Goal: Task Accomplishment & Management: Manage account settings

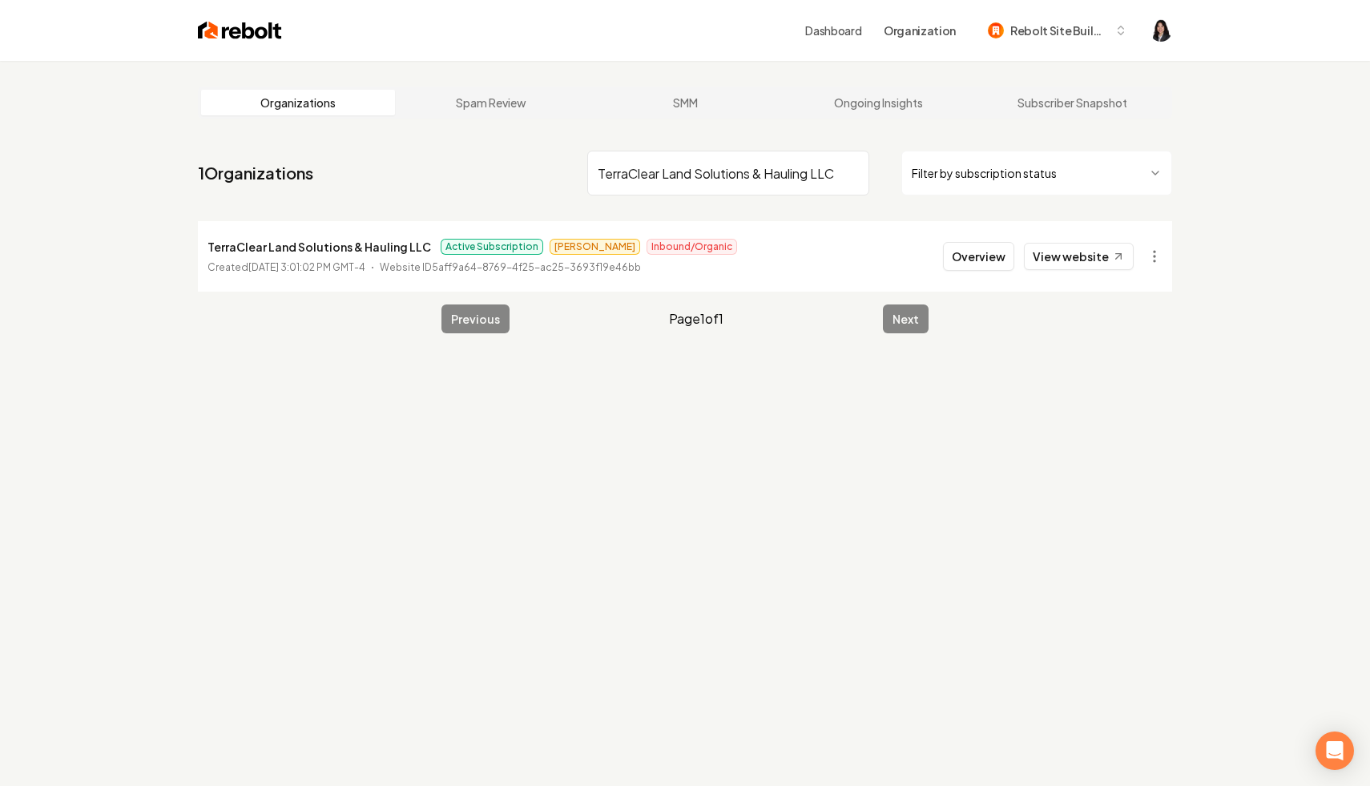
click at [851, 171] on input "TerraClear Land Solutions & Hauling LLC" at bounding box center [728, 173] width 282 height 45
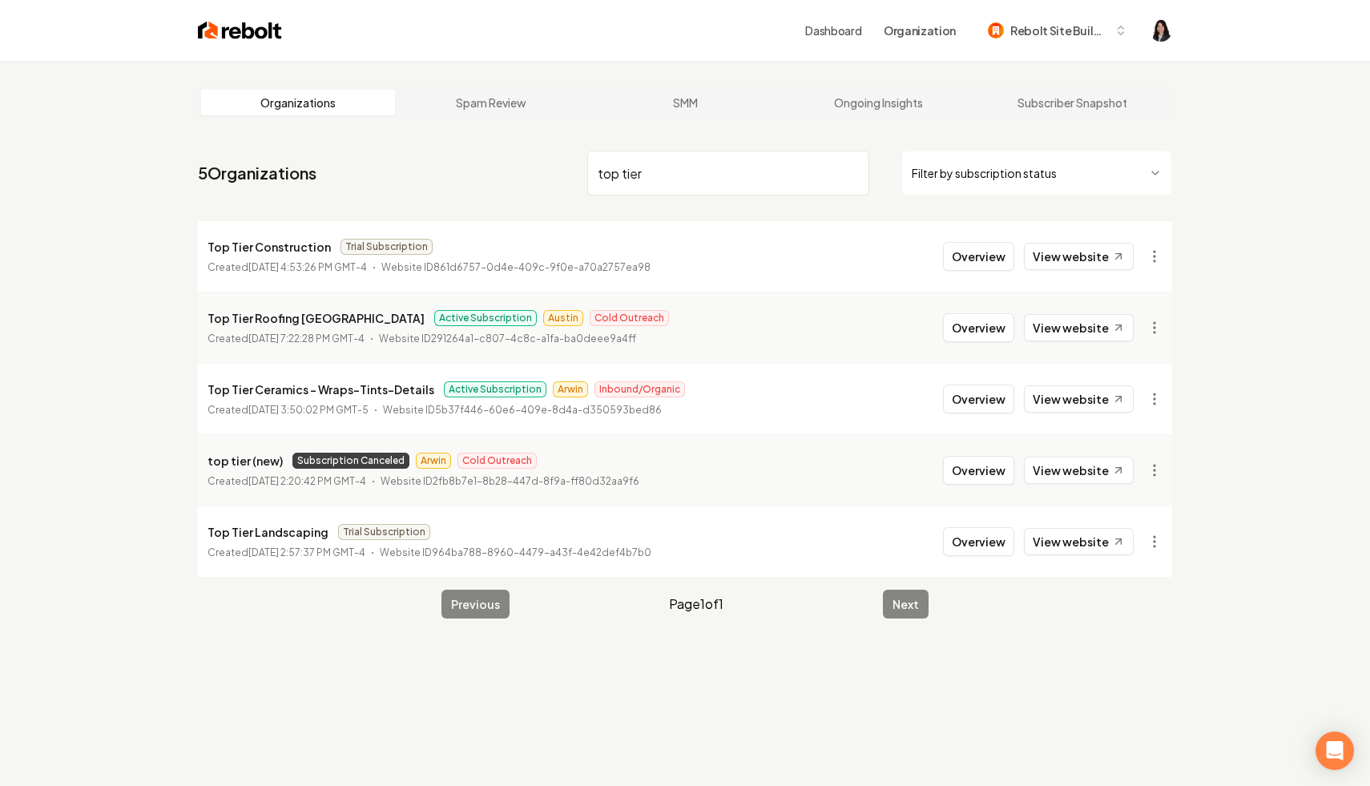
drag, startPoint x: 709, startPoint y: 171, endPoint x: 525, endPoint y: 148, distance: 185.6
click at [525, 148] on nav "5 Organizations top tier Filter by subscription status" at bounding box center [685, 179] width 974 height 70
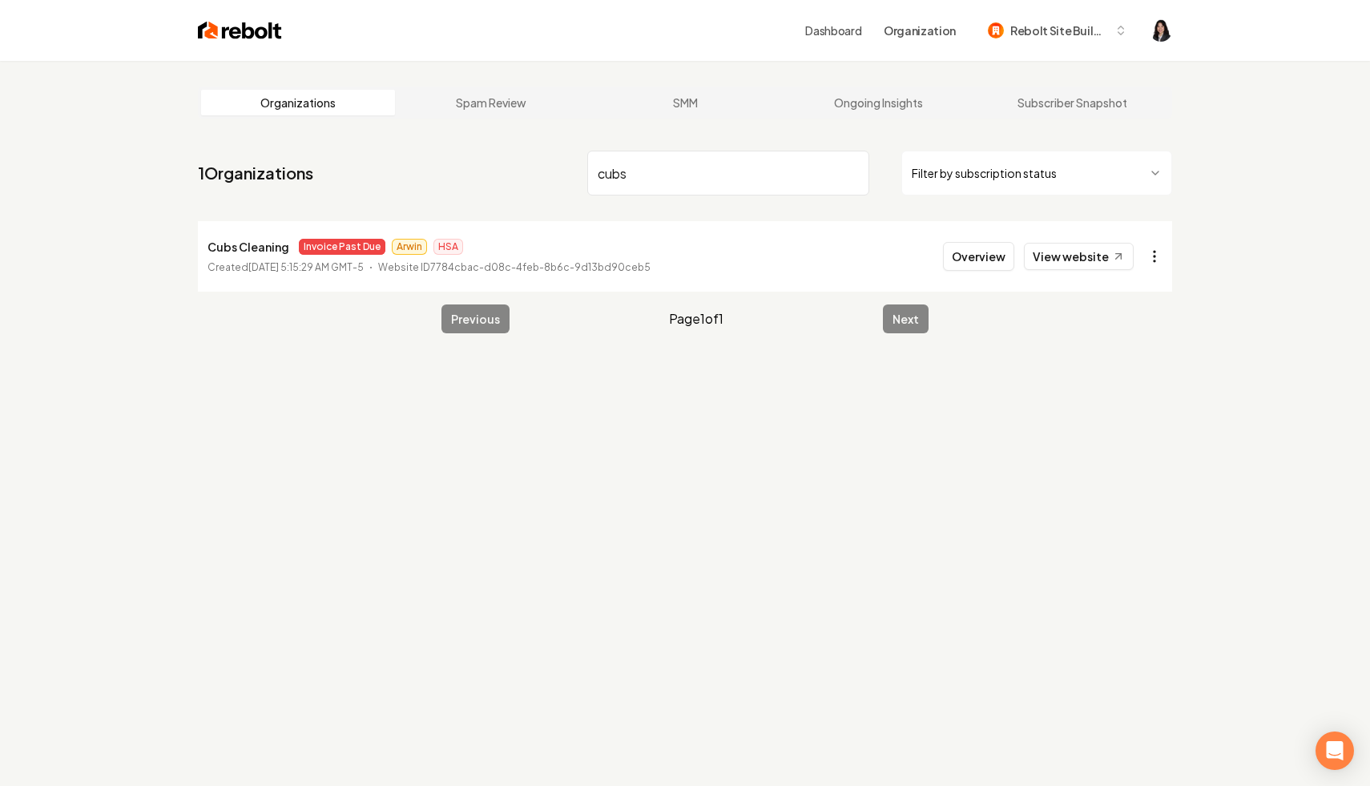
click at [1145, 258] on html "Dashboard Organization Rebolt Site Builder Organizations Spam Review SMM Ongoin…" at bounding box center [685, 393] width 1370 height 786
click at [1137, 404] on link "View in Stripe" at bounding box center [1115, 395] width 102 height 26
drag, startPoint x: 674, startPoint y: 166, endPoint x: 577, endPoint y: 130, distance: 104.2
click at [577, 130] on main "Organizations Spam Review SMM Ongoing Insights Subscriber Snapshot 1 Organizati…" at bounding box center [684, 210] width 1025 height 298
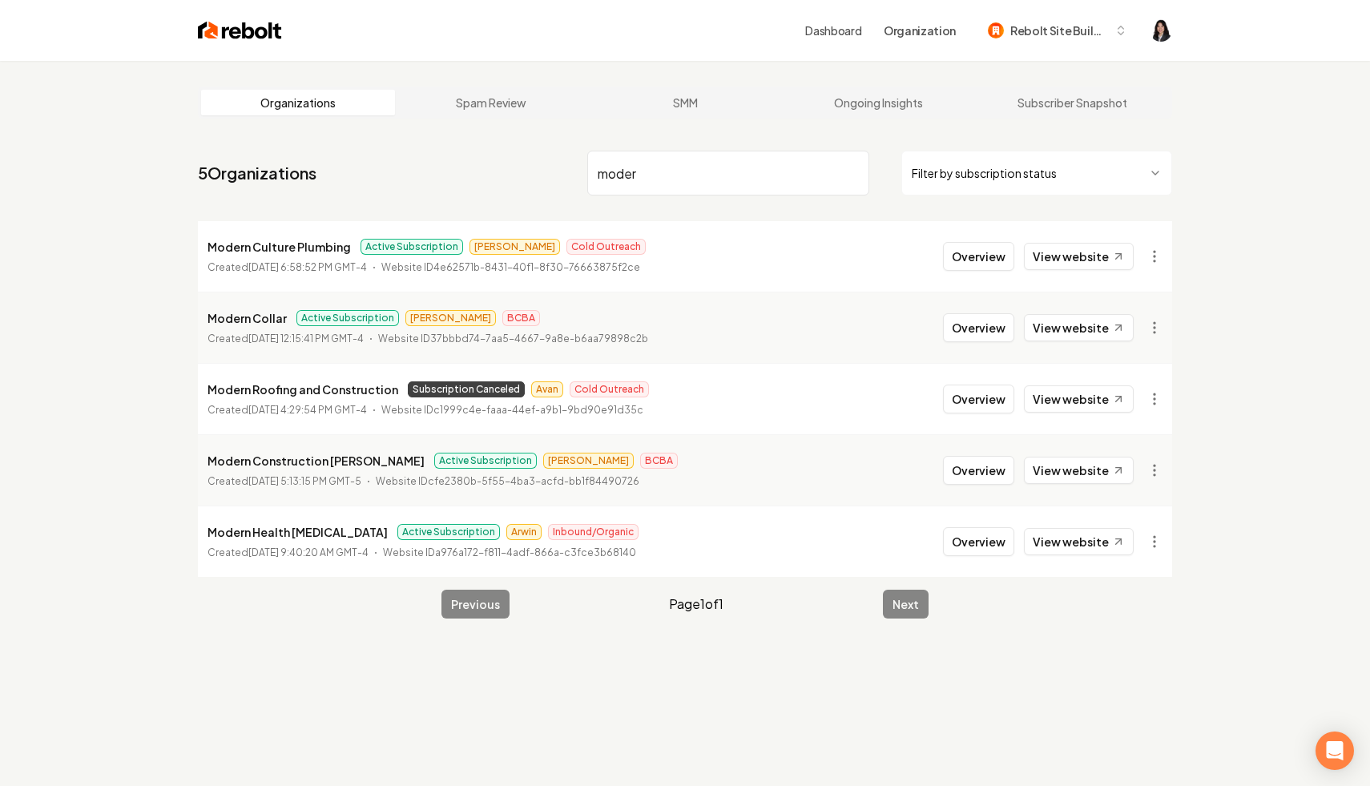
drag, startPoint x: 669, startPoint y: 181, endPoint x: 461, endPoint y: 143, distance: 211.8
click at [461, 143] on main "Organizations Spam Review SMM Ongoing Insights Subscriber Snapshot 5 Organizati…" at bounding box center [684, 352] width 1025 height 583
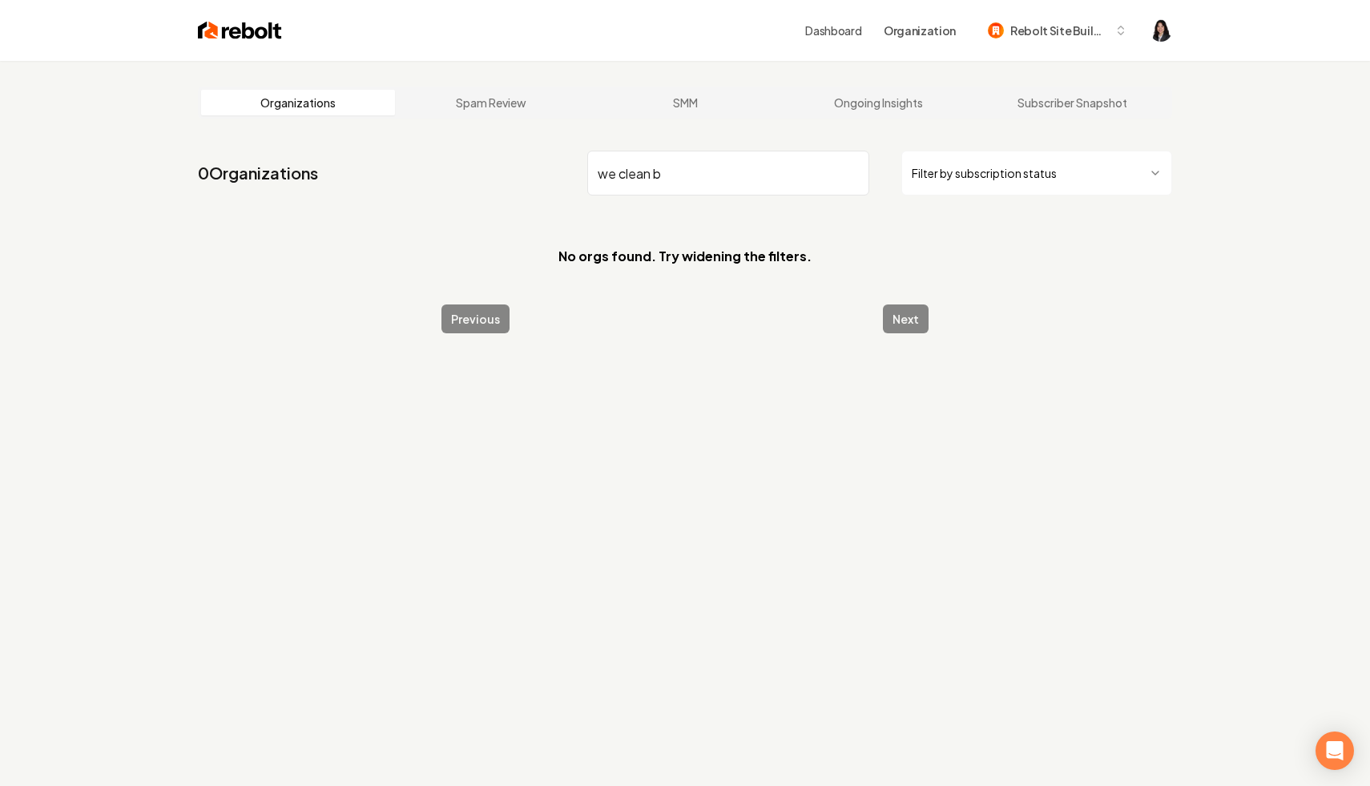
drag, startPoint x: 618, startPoint y: 178, endPoint x: 506, endPoint y: 151, distance: 115.4
click at [510, 150] on nav "0 Organizations we clean b Filter by subscription status" at bounding box center [685, 179] width 974 height 70
drag, startPoint x: 709, startPoint y: 182, endPoint x: 497, endPoint y: 147, distance: 214.2
click at [497, 147] on nav "0 Organizations clean b Filter by subscription status" at bounding box center [685, 179] width 974 height 70
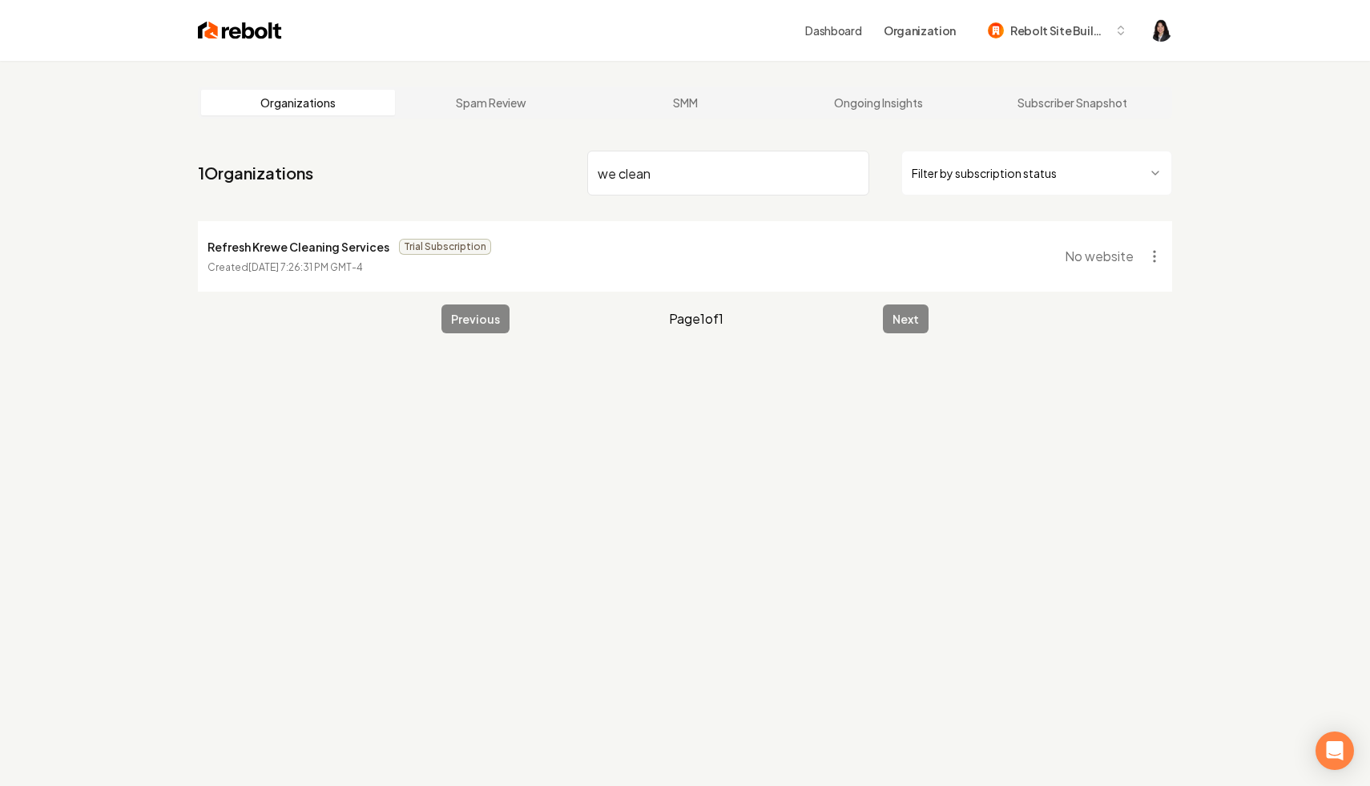
drag, startPoint x: 658, startPoint y: 167, endPoint x: 359, endPoint y: 127, distance: 301.5
click at [359, 127] on main "Organizations Spam Review SMM Ongoing Insights Subscriber Snapshot 1 Organizati…" at bounding box center [684, 210] width 1025 height 298
type input "baltimor"
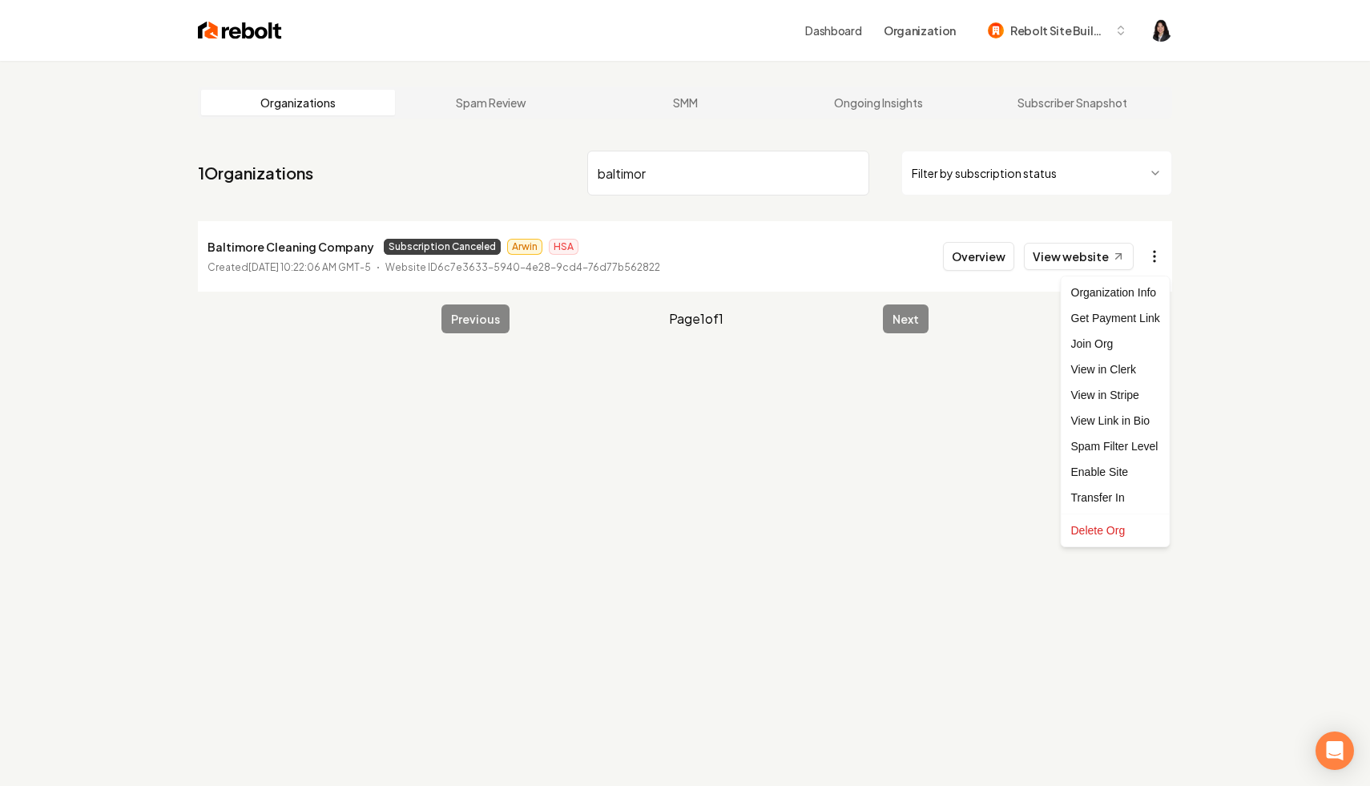
click at [1153, 256] on html "Dashboard Organization Rebolt Site Builder Organizations Spam Review SMM Ongoin…" at bounding box center [685, 393] width 1370 height 786
click at [1139, 396] on link "View in Stripe" at bounding box center [1115, 395] width 102 height 26
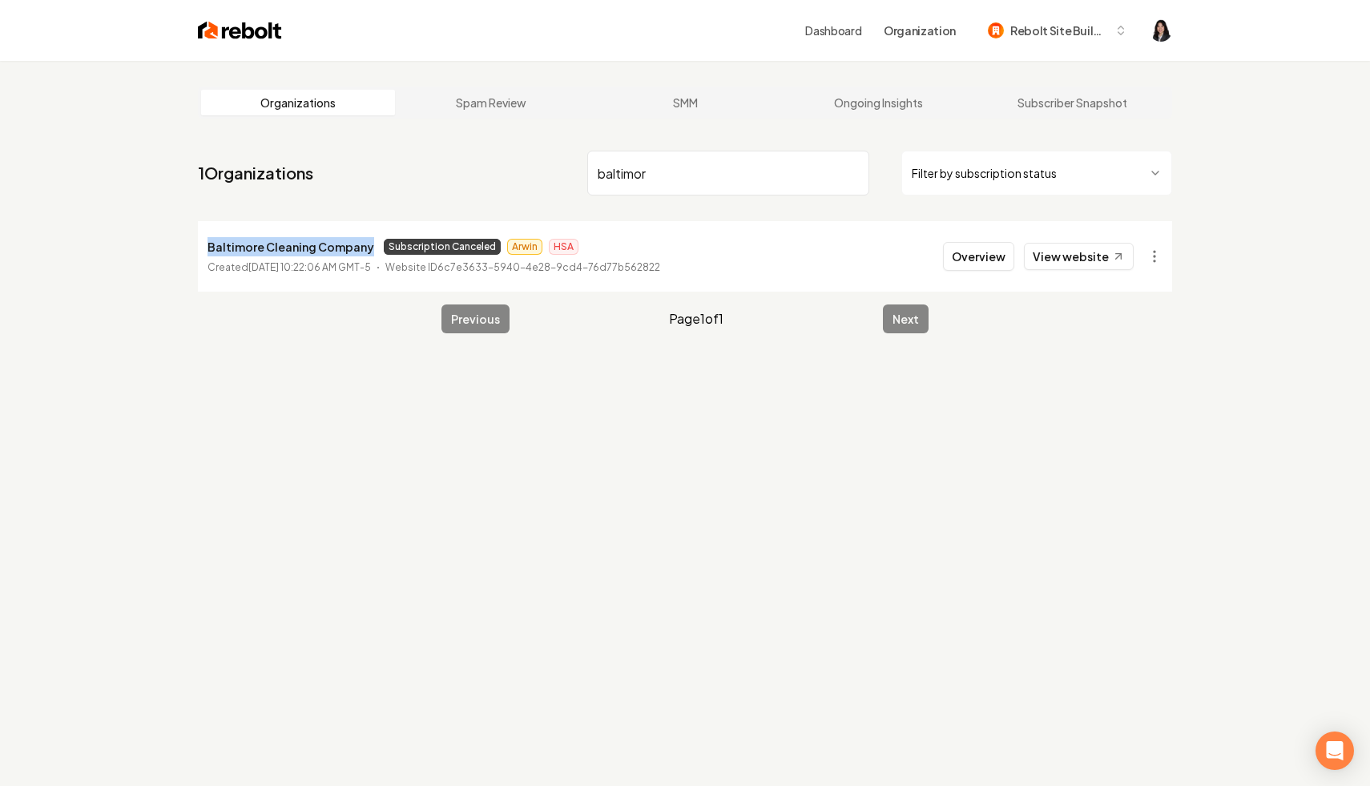
drag, startPoint x: 366, startPoint y: 251, endPoint x: 180, endPoint y: 247, distance: 185.9
click at [180, 247] on main "Organizations Spam Review SMM Ongoing Insights Subscriber Snapshot 1 Organizati…" at bounding box center [684, 210] width 1025 height 298
copy p "Baltimore Cleaning Company"
click at [855, 171] on input "baltimor" at bounding box center [728, 173] width 282 height 45
click at [966, 171] on html "Dashboard Organization Rebolt Site Builder Organizations Spam Review SMM Ongoin…" at bounding box center [685, 393] width 1370 height 786
